Goal: Information Seeking & Learning: Find specific page/section

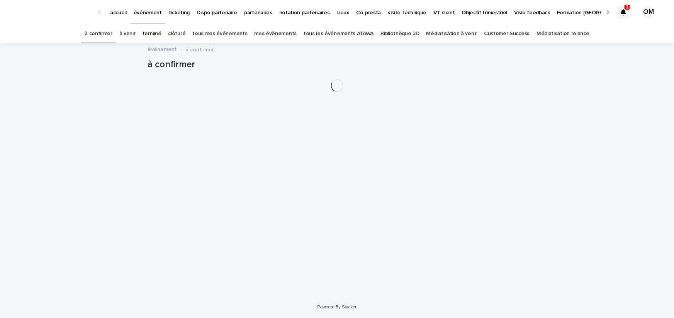
click at [311, 33] on link "tous les événements ATAWA" at bounding box center [339, 34] width 70 height 18
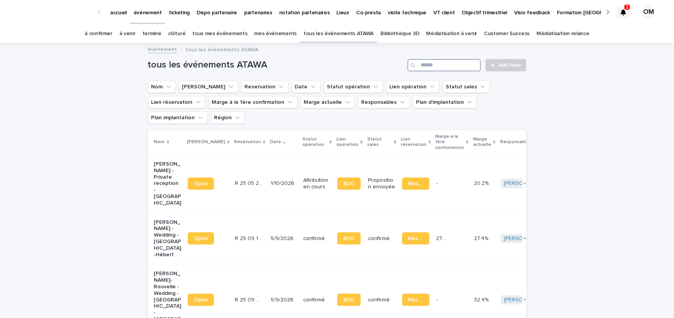
click at [466, 65] on input "Search" at bounding box center [443, 65] width 73 height 12
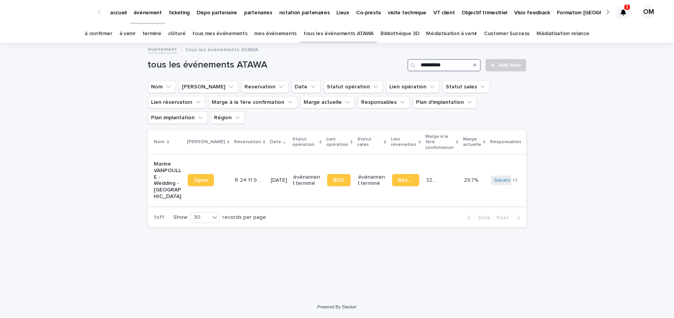
type input "**********"
click at [244, 176] on p "R 24 11 932" at bounding box center [249, 180] width 29 height 8
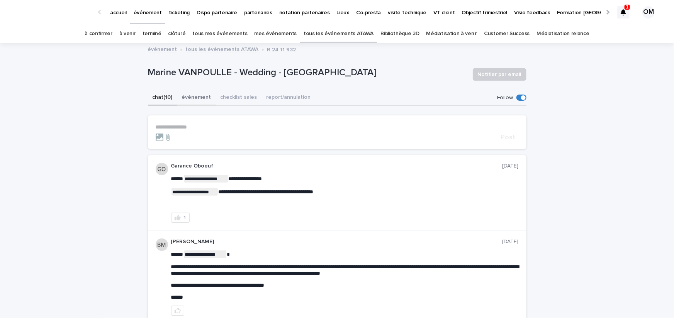
click at [176, 95] on button "chat (10)" at bounding box center [162, 98] width 29 height 16
click at [190, 95] on button "événement" at bounding box center [196, 98] width 39 height 16
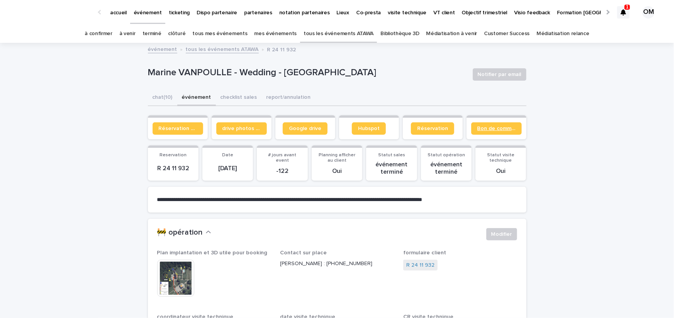
click at [503, 128] on span "Bon de commande" at bounding box center [496, 128] width 38 height 5
click at [163, 127] on span "Réservation client" at bounding box center [178, 128] width 38 height 5
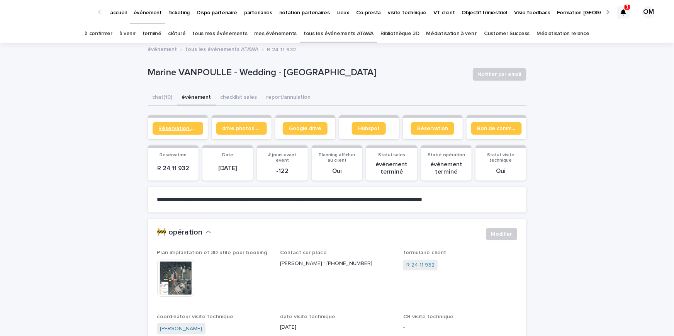
click at [169, 126] on span "Réservation client" at bounding box center [178, 128] width 38 height 5
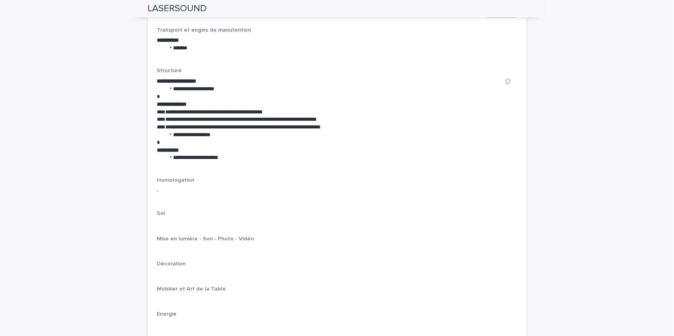
scroll to position [992, 0]
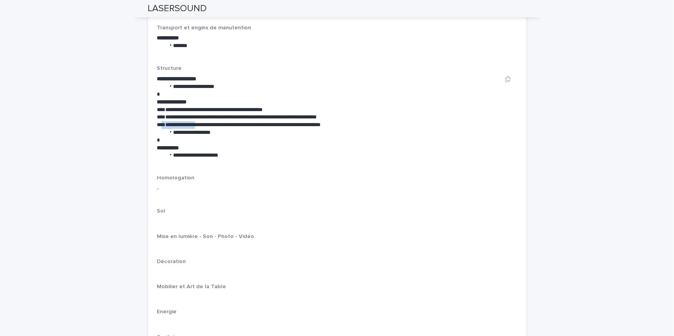
drag, startPoint x: 160, startPoint y: 125, endPoint x: 198, endPoint y: 125, distance: 37.8
click at [198, 125] on p "**********" at bounding box center [327, 125] width 341 height 8
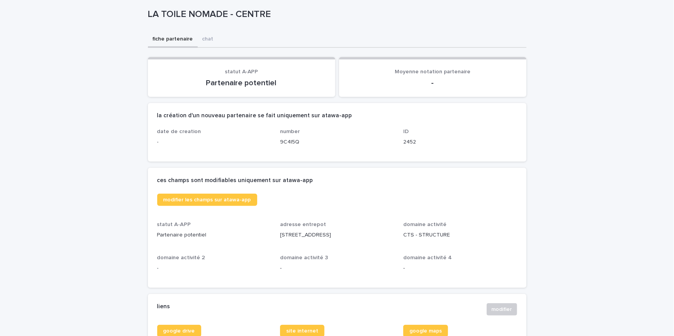
scroll to position [162, 0]
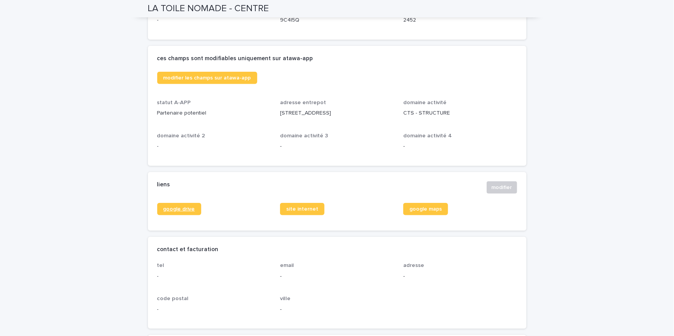
click at [185, 211] on link "google drive" at bounding box center [179, 209] width 44 height 12
click at [308, 208] on span "site internet" at bounding box center [302, 209] width 32 height 5
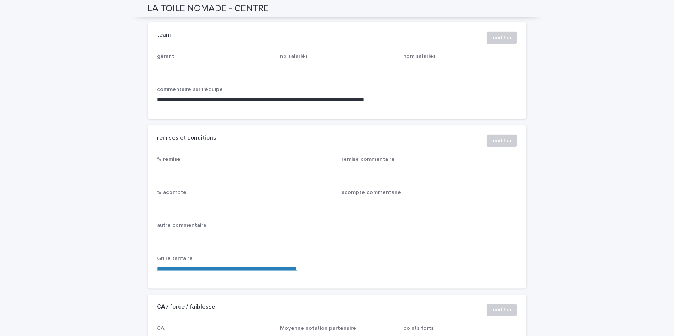
scroll to position [545, 0]
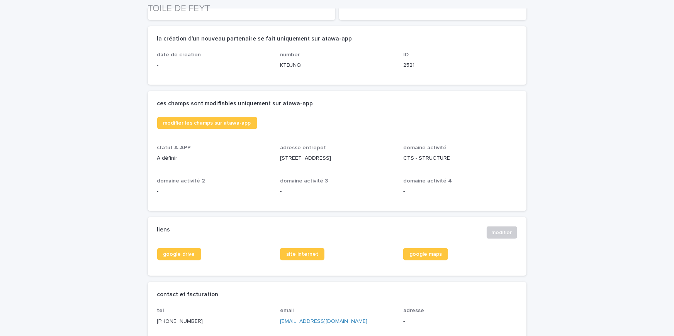
scroll to position [314, 0]
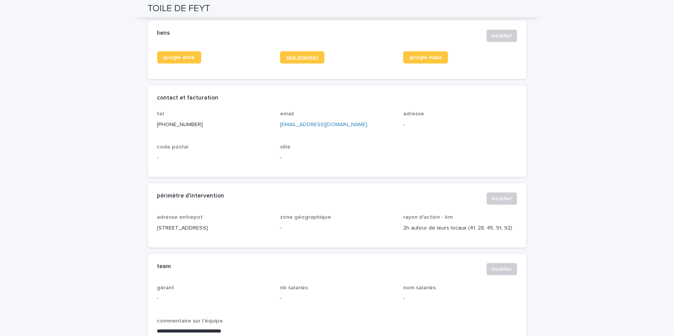
click at [290, 60] on span "site internet" at bounding box center [302, 57] width 32 height 5
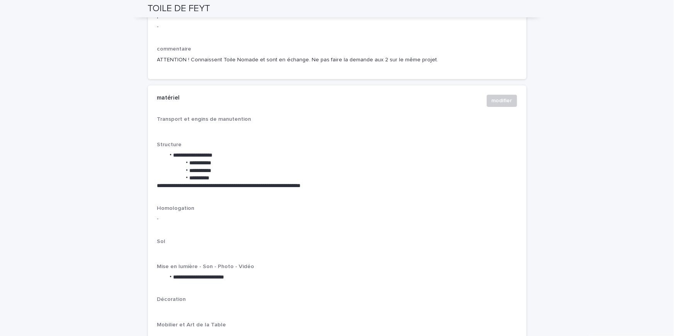
scroll to position [888, 0]
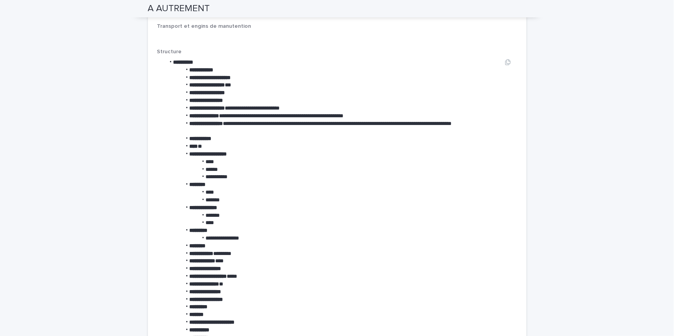
scroll to position [988, 0]
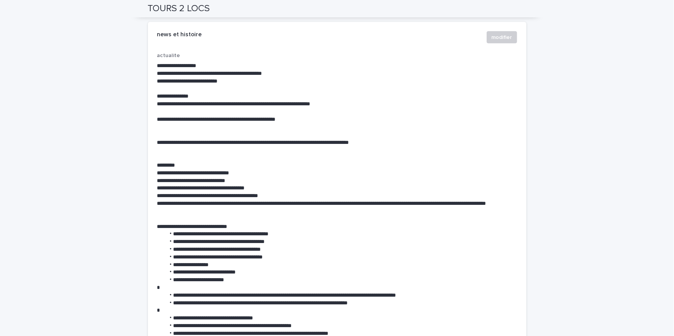
scroll to position [2192, 0]
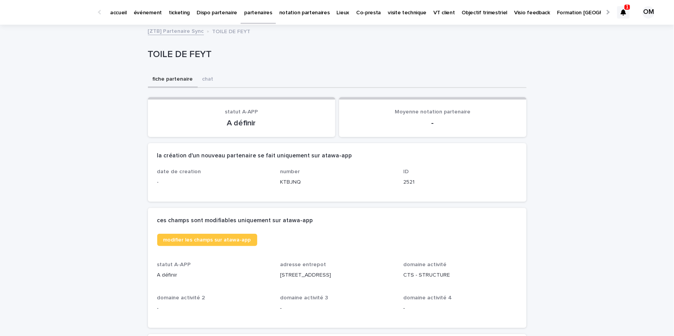
click at [248, 13] on p "partenaires" at bounding box center [258, 8] width 28 height 16
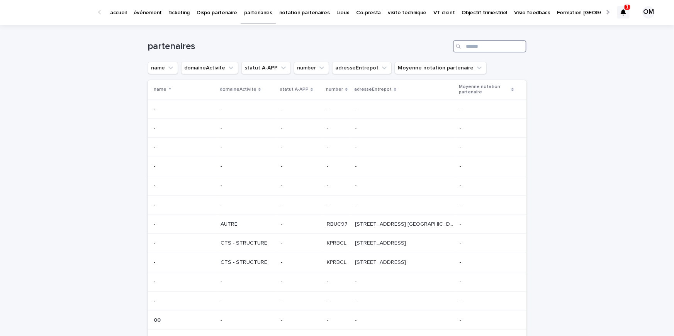
click at [488, 49] on input "Search" at bounding box center [489, 46] width 73 height 12
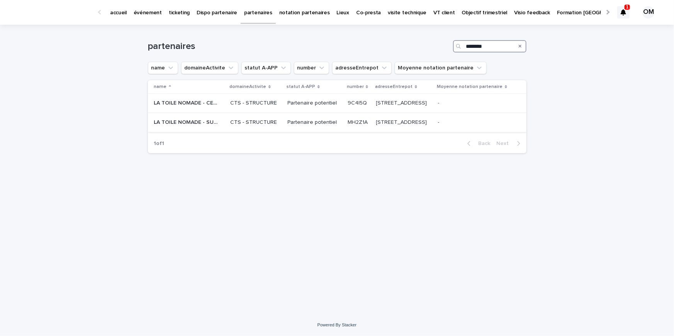
type input "********"
click at [181, 126] on p "LA TOILE NOMADE - SUD OUEST" at bounding box center [187, 122] width 66 height 8
click at [204, 107] on p "LA TOILE NOMADE - CENTRE" at bounding box center [187, 102] width 66 height 8
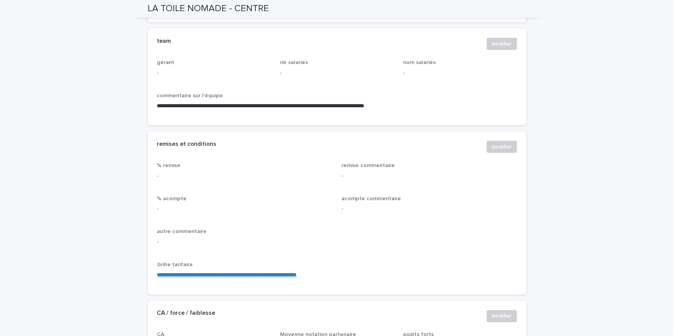
scroll to position [539, 0]
click at [238, 273] on link "**********" at bounding box center [227, 275] width 140 height 5
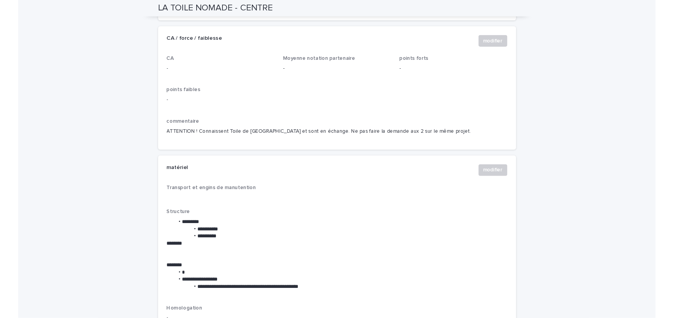
scroll to position [812, 0]
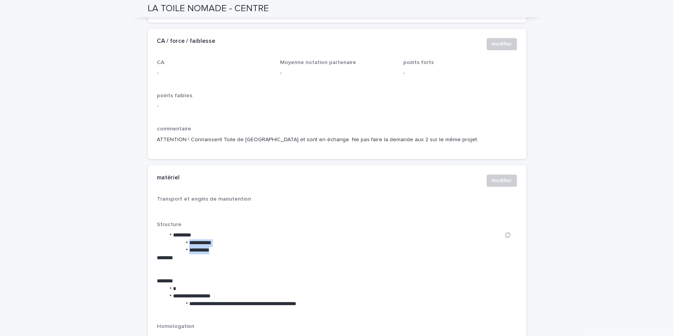
drag, startPoint x: 182, startPoint y: 249, endPoint x: 223, endPoint y: 260, distance: 42.2
click at [223, 254] on ul "**********" at bounding box center [327, 243] width 341 height 23
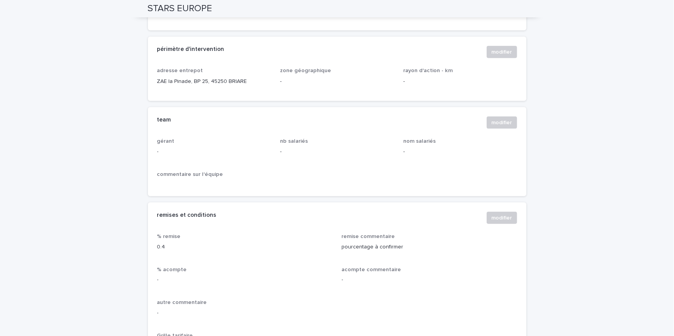
scroll to position [96, 0]
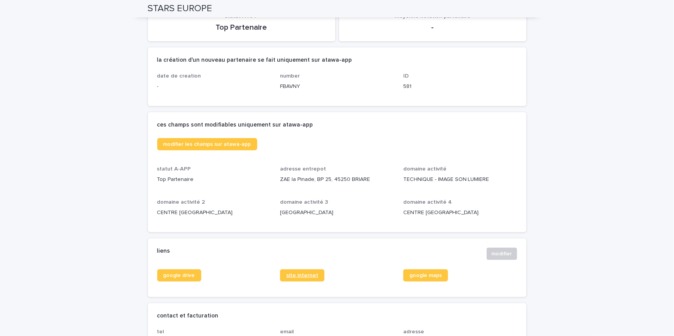
click at [311, 273] on span "site internet" at bounding box center [302, 275] width 32 height 5
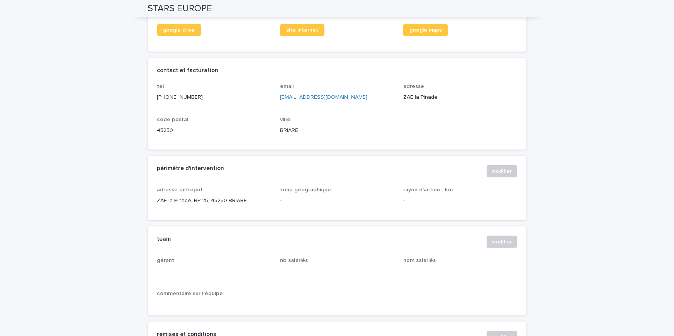
scroll to position [293, 0]
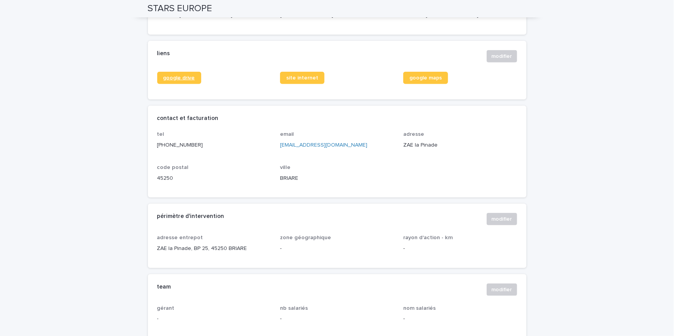
click at [175, 72] on link "google drive" at bounding box center [179, 78] width 44 height 12
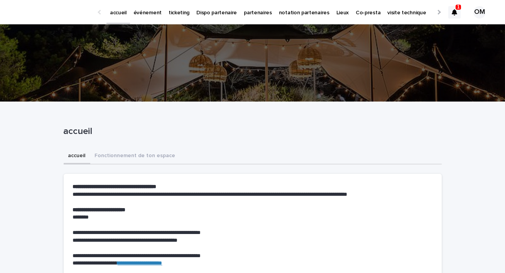
click at [149, 17] on link "événement" at bounding box center [147, 12] width 35 height 24
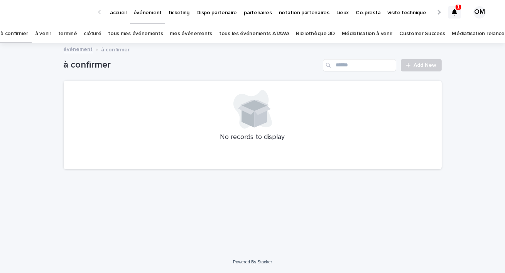
click at [229, 27] on link "tous les événements ATAWA" at bounding box center [254, 34] width 70 height 18
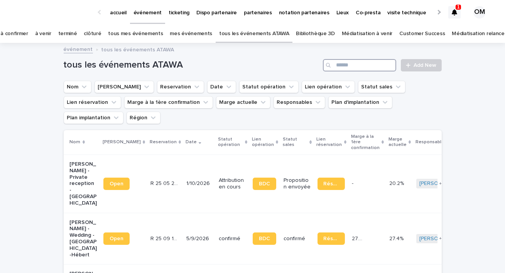
click at [351, 67] on input "Search" at bounding box center [359, 65] width 73 height 12
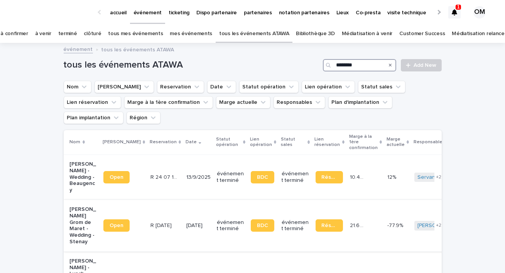
type input "********"
click at [187, 219] on div "30/8/2025" at bounding box center [199, 225] width 24 height 13
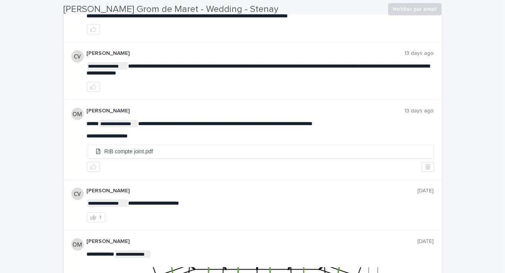
scroll to position [185, 0]
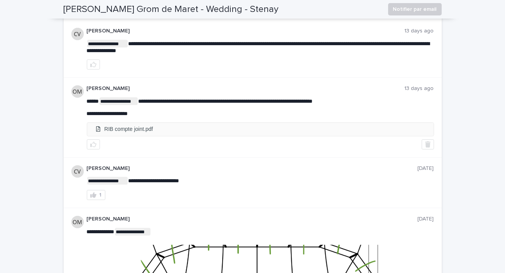
click at [128, 126] on li "RIB compte joint.pdf" at bounding box center [260, 129] width 347 height 13
